Goal: Find specific page/section: Find specific page/section

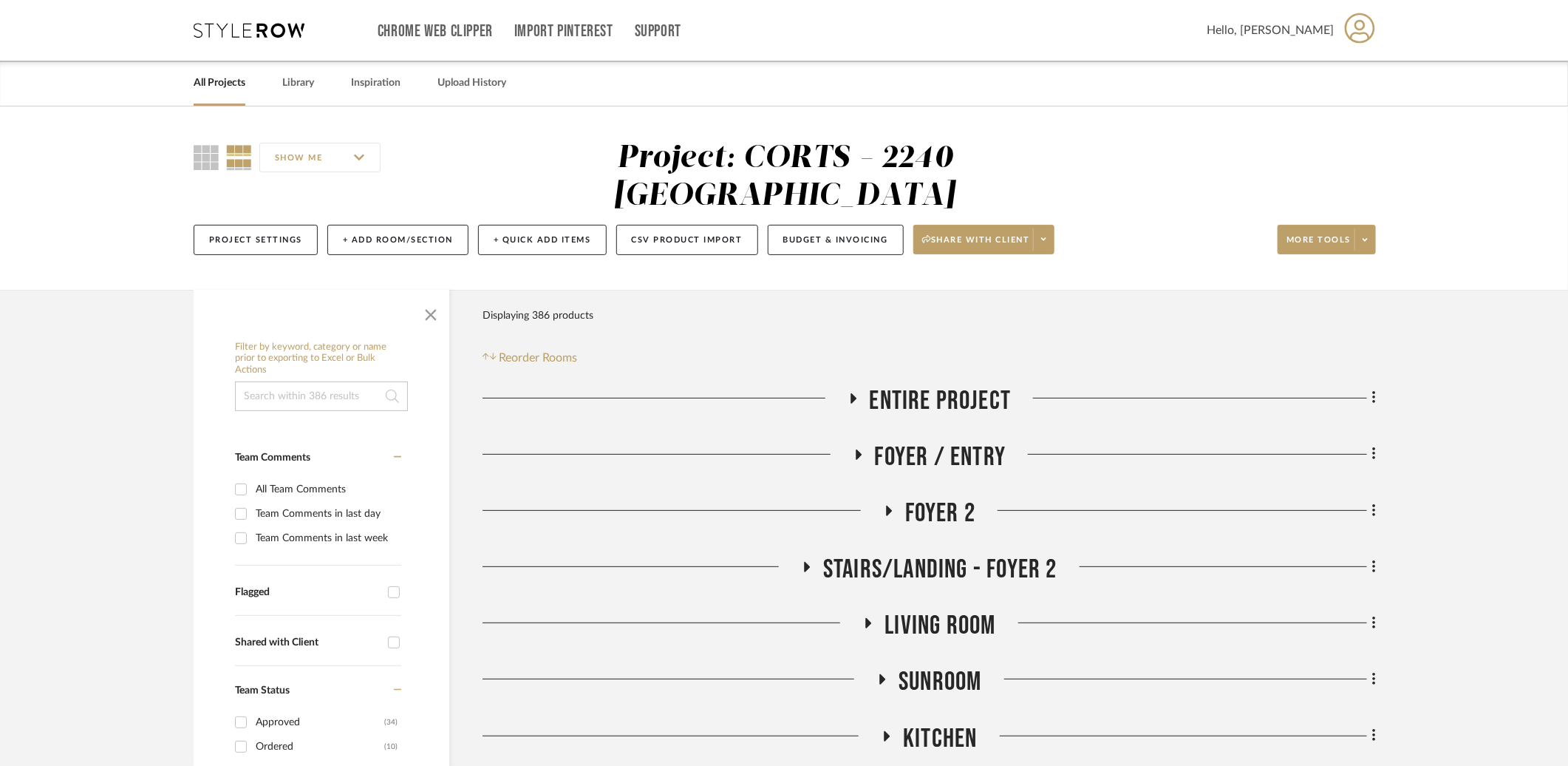
click at [203, 24] on icon at bounding box center [249, 30] width 111 height 15
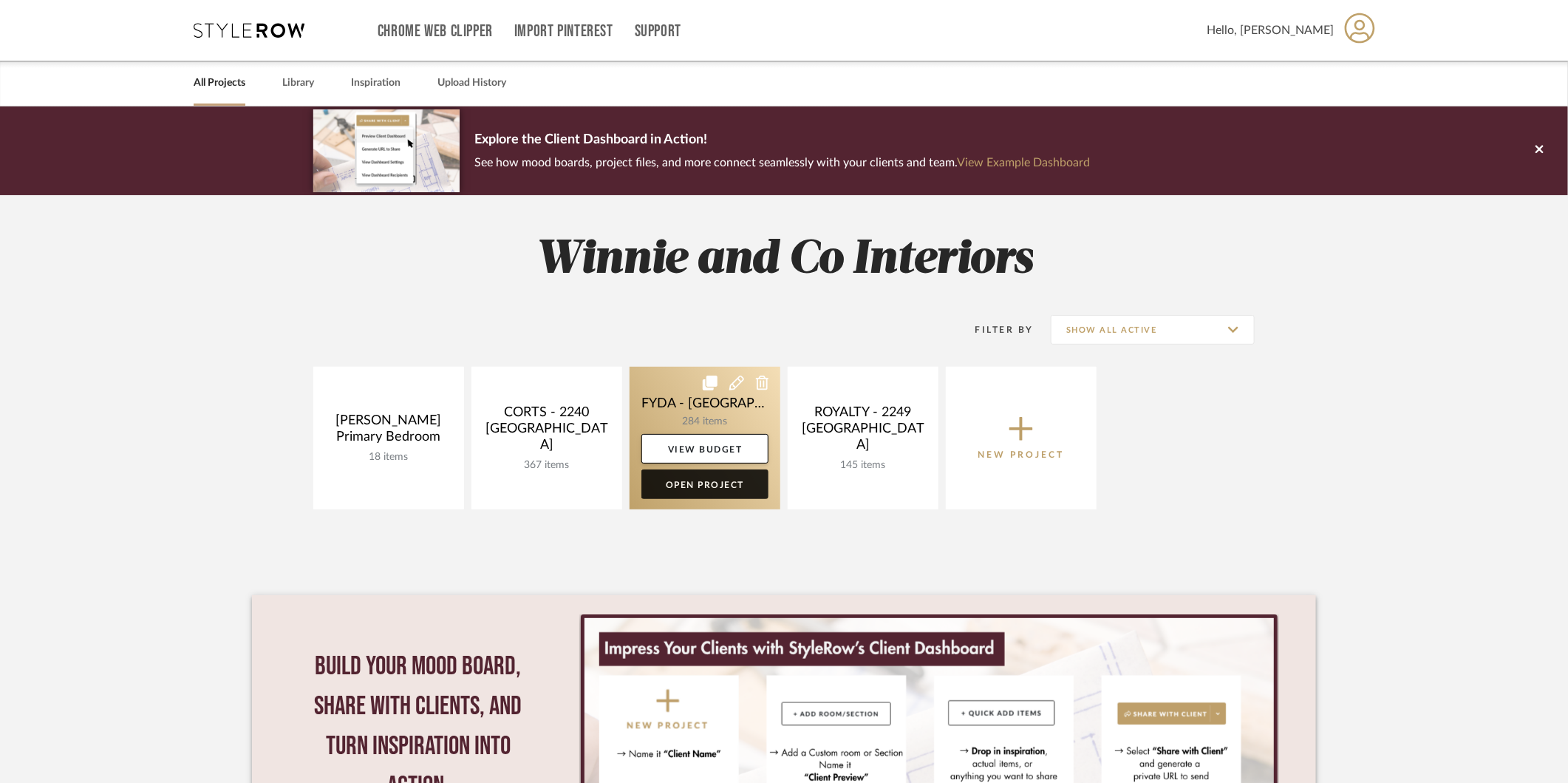
click at [706, 486] on link "Open Project" at bounding box center [705, 484] width 127 height 30
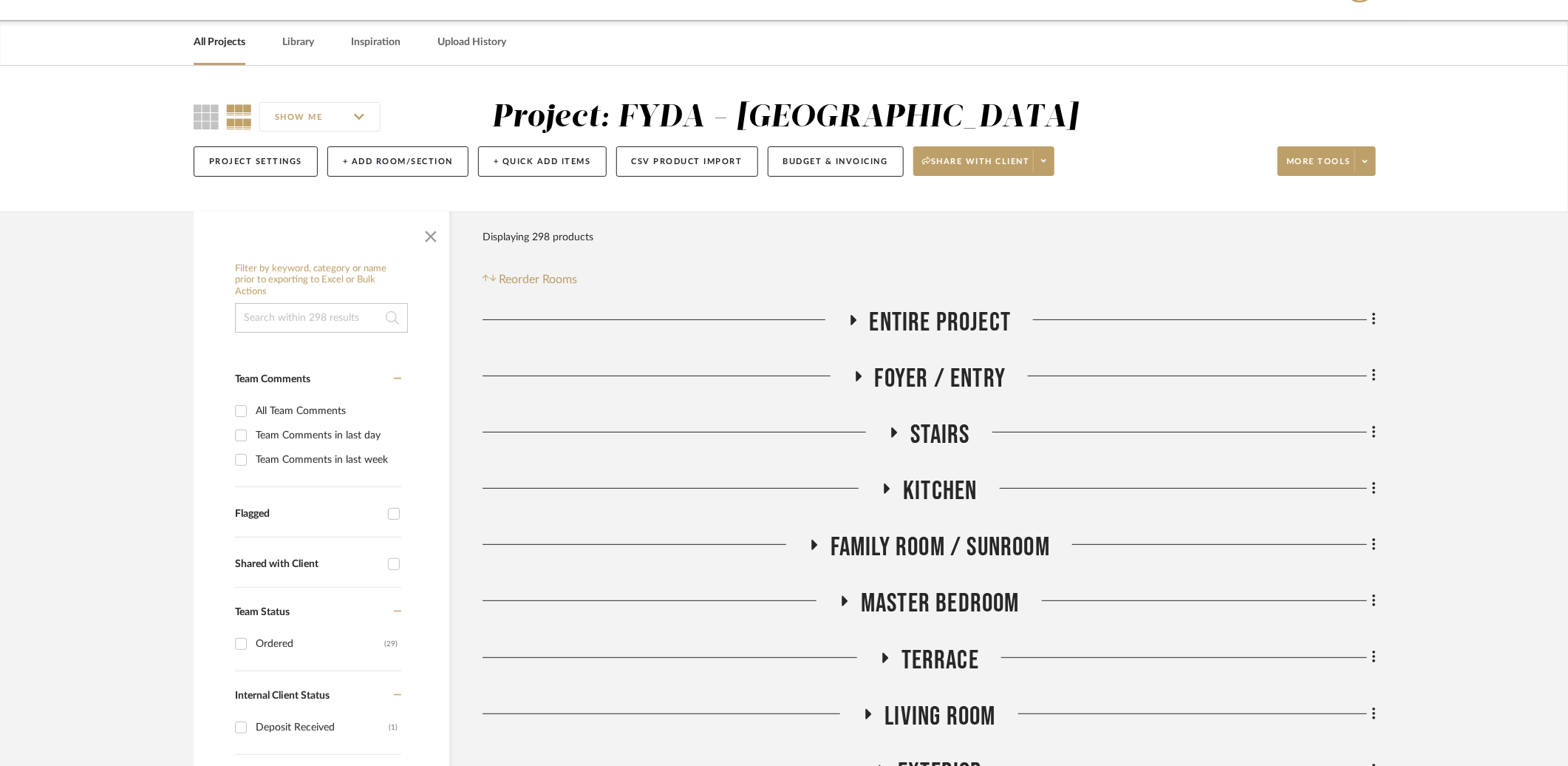
scroll to position [329, 0]
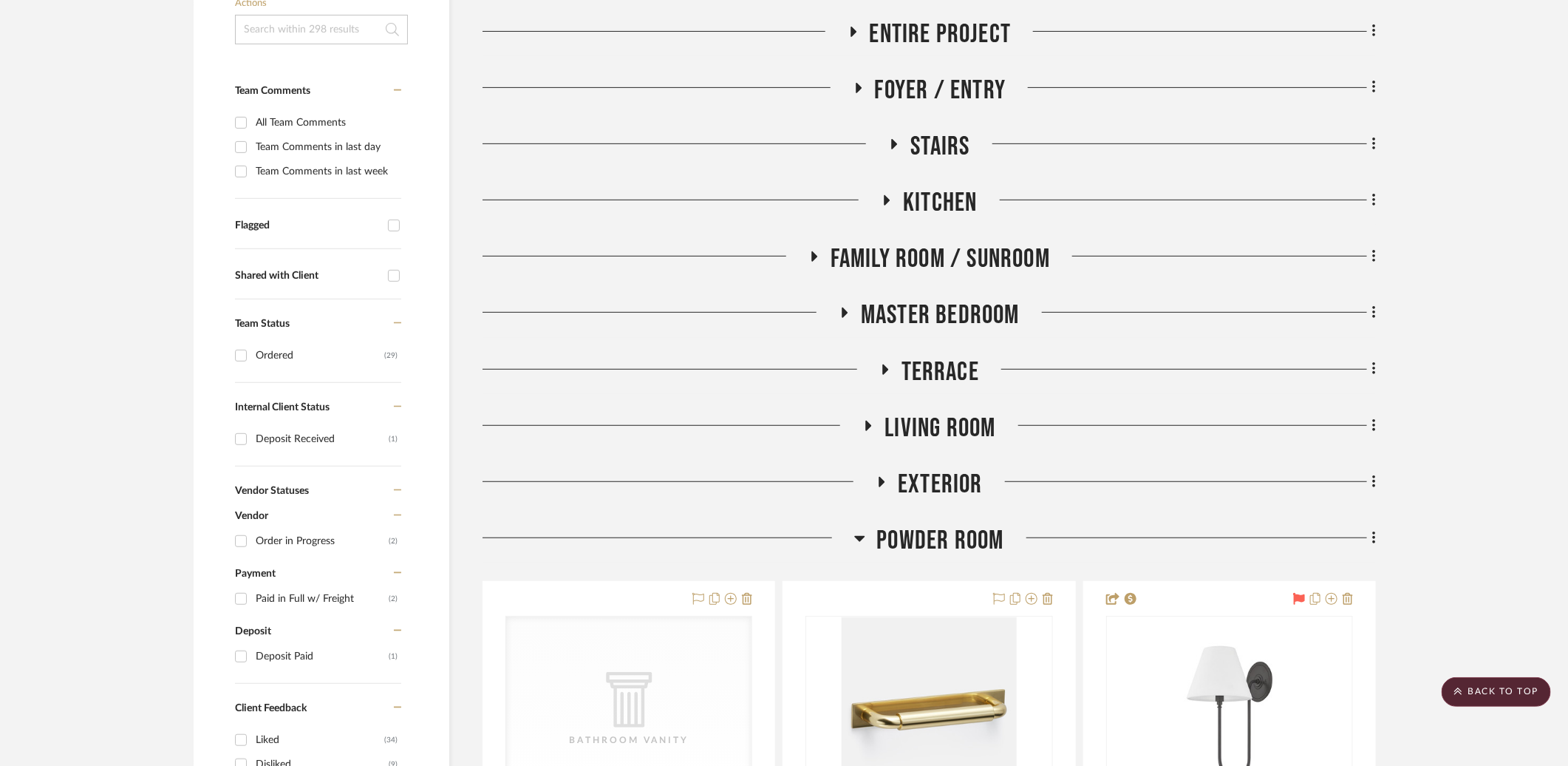
click at [931, 541] on span "Powder Room" at bounding box center [940, 541] width 127 height 32
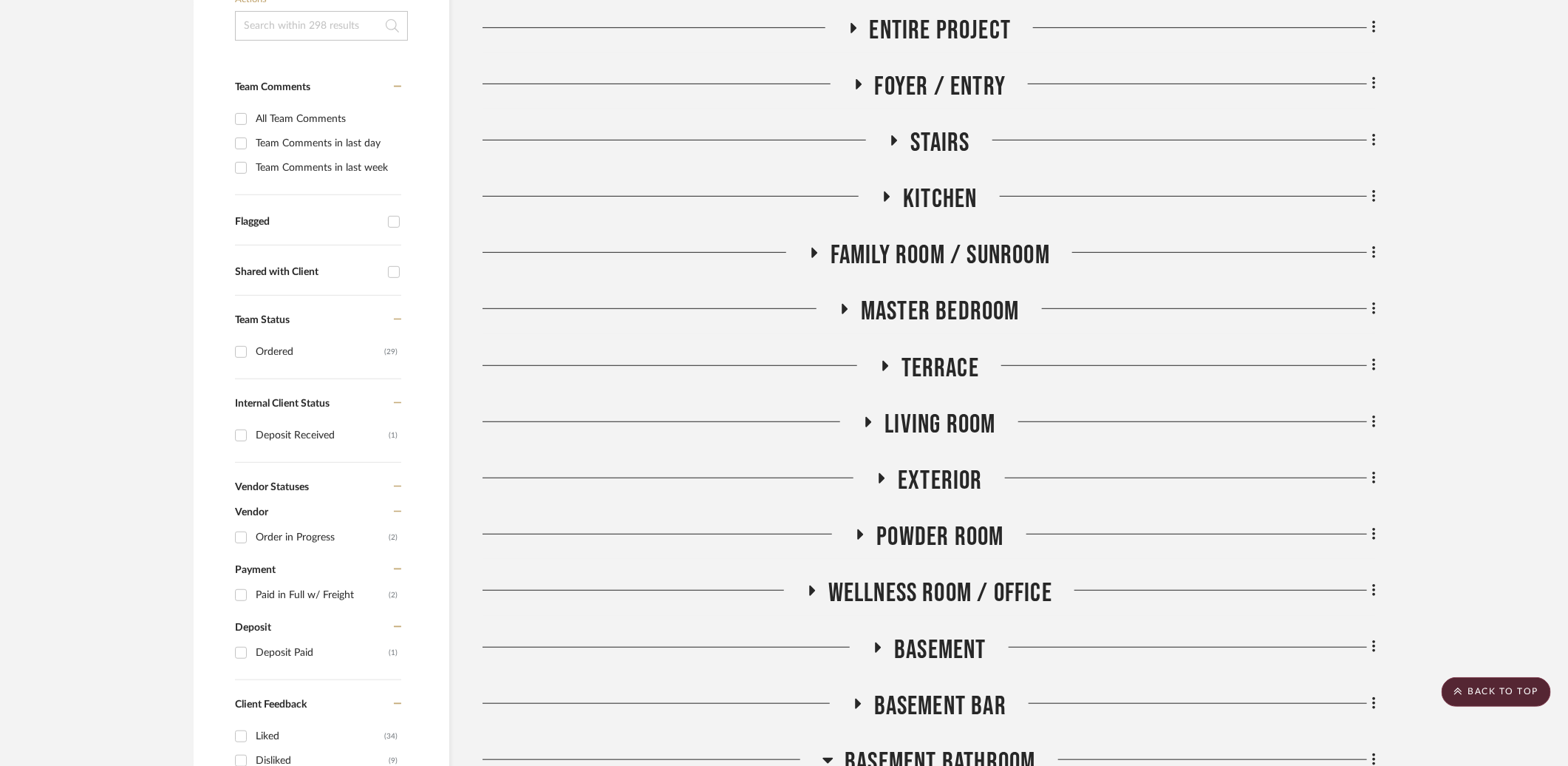
scroll to position [334, 0]
click at [934, 361] on span "Terrace" at bounding box center [940, 367] width 77 height 32
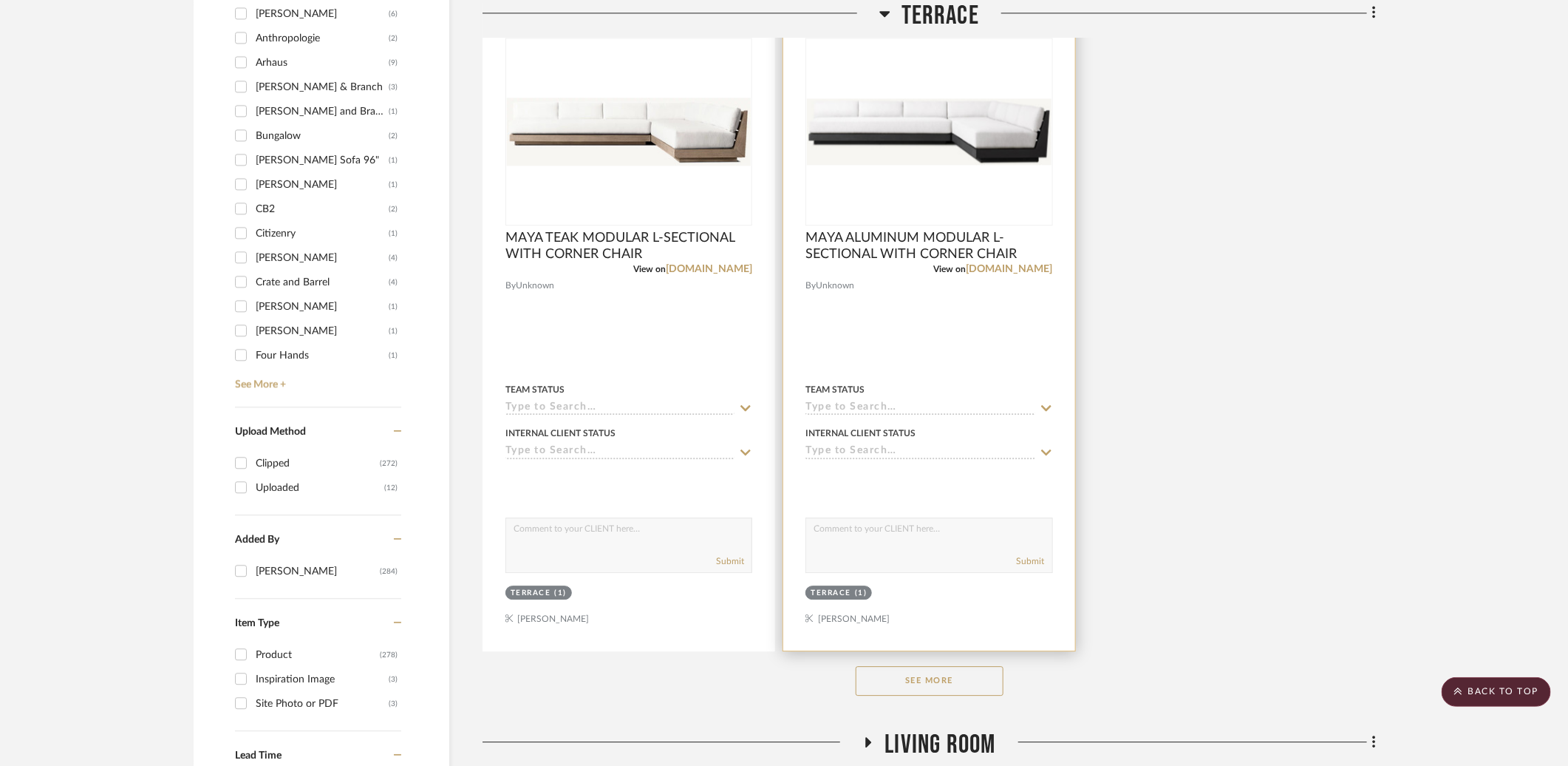
scroll to position [2243, 0]
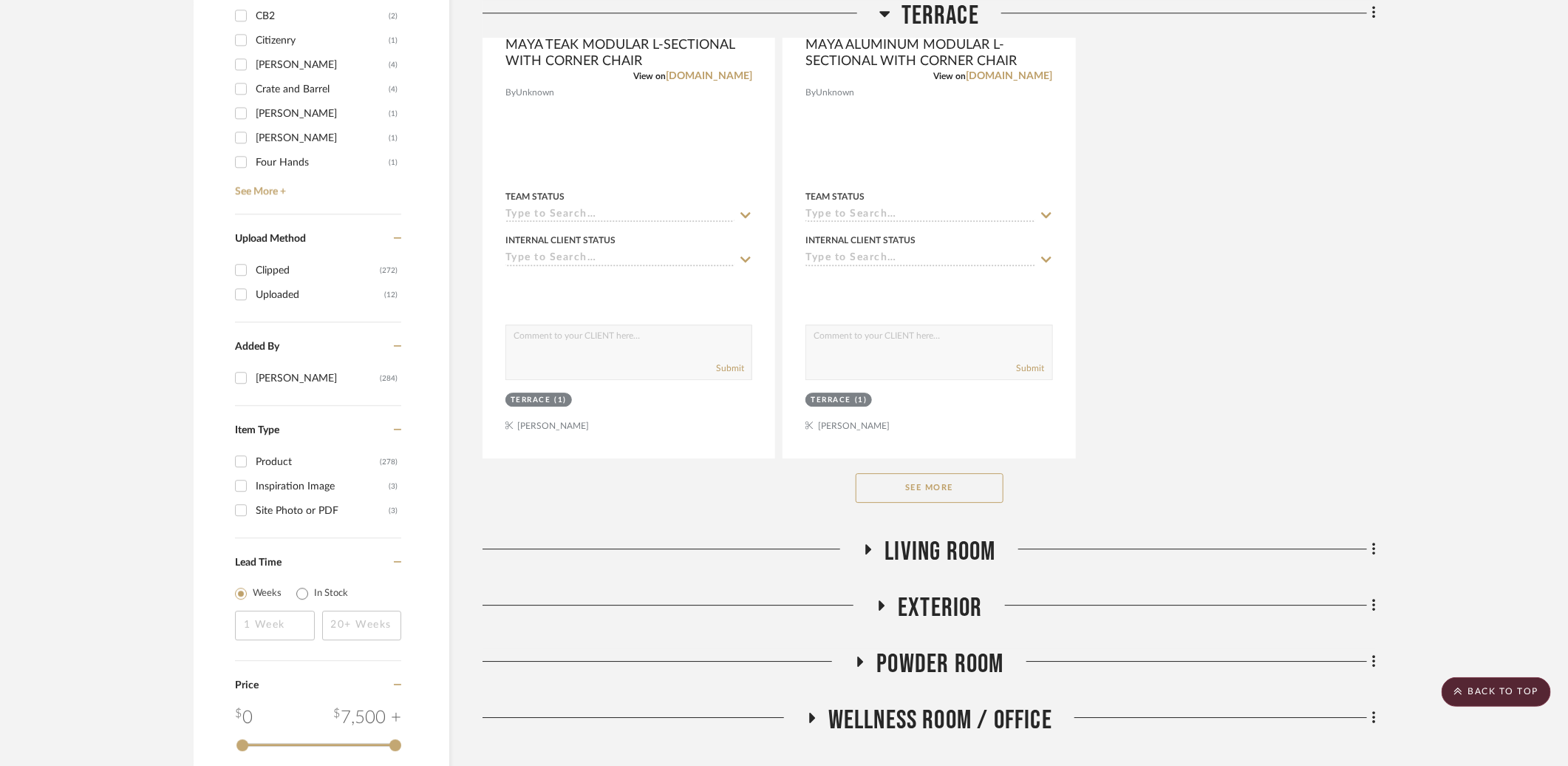
click at [986, 489] on button "See More" at bounding box center [930, 488] width 148 height 30
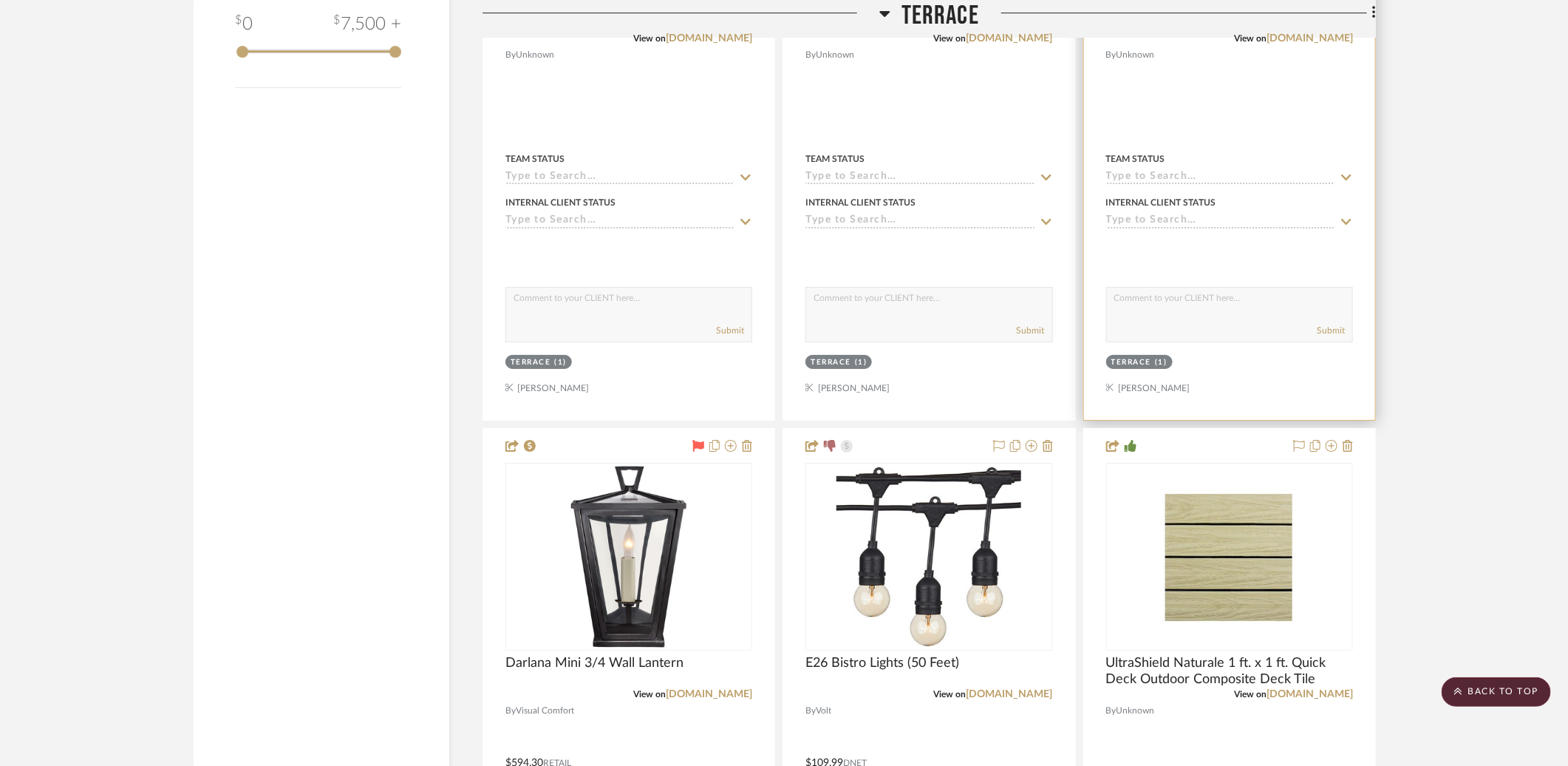
scroll to position [3076, 0]
